Goal: Information Seeking & Learning: Understand process/instructions

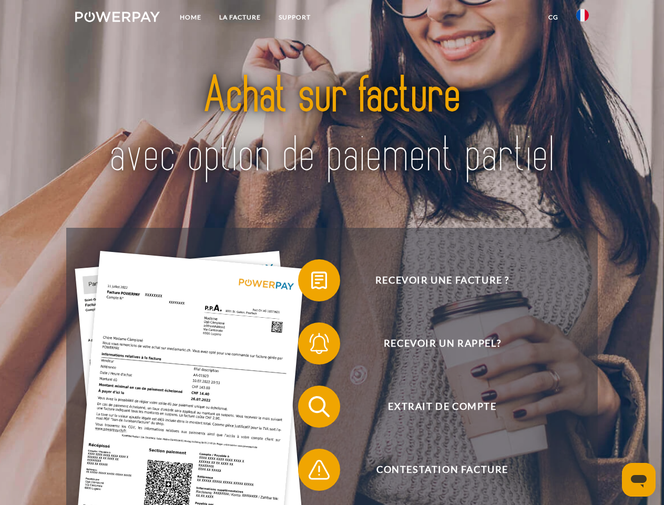
click at [117, 18] on img at bounding box center [117, 17] width 85 height 11
click at [582, 18] on img at bounding box center [582, 15] width 13 height 13
click at [553, 17] on link "CG" at bounding box center [553, 17] width 28 height 19
click at [311, 282] on span at bounding box center [303, 280] width 53 height 53
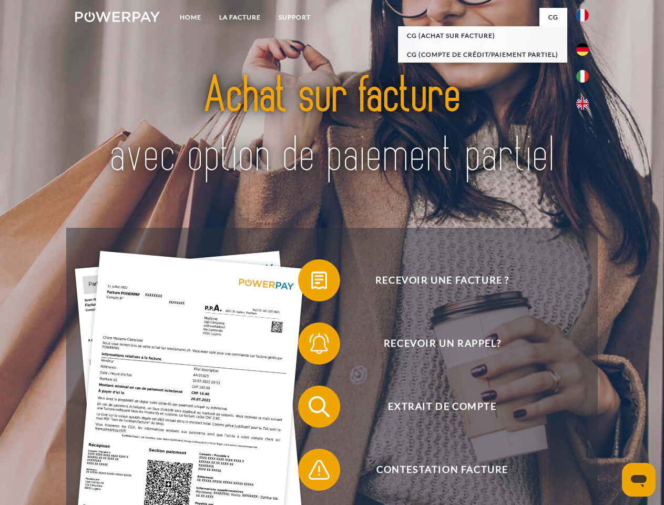
click at [311, 345] on span at bounding box center [303, 343] width 53 height 53
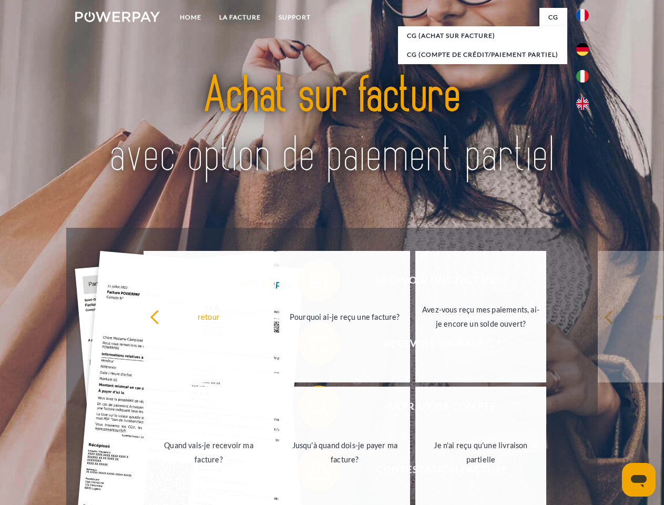
click at [311, 408] on link "Jusqu'à quand dois-je payer ma facture?" at bounding box center [344, 451] width 131 height 131
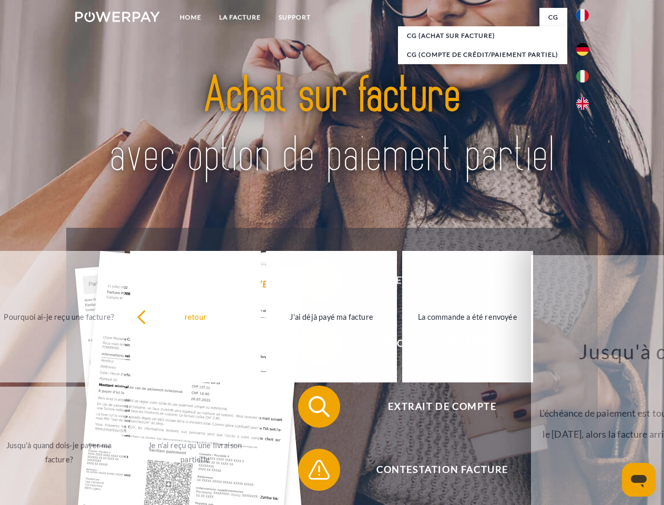
click at [311, 472] on span at bounding box center [303, 469] width 53 height 53
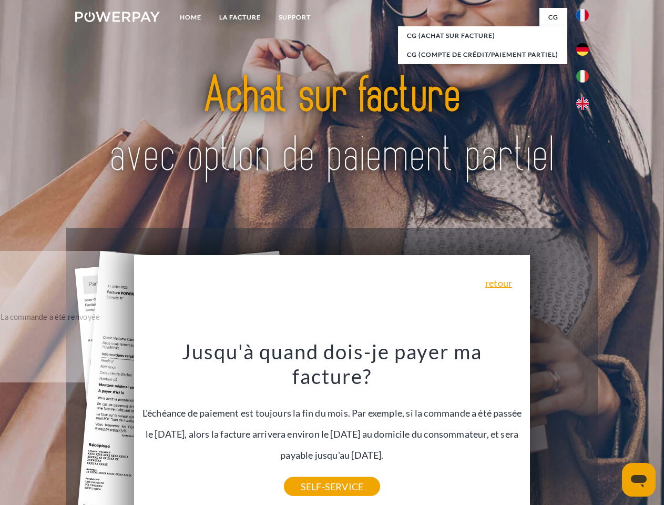
click at [639, 479] on icon "Ouvrir la fenêtre de messagerie" at bounding box center [639, 481] width 16 height 13
